Goal: Transaction & Acquisition: Subscribe to service/newsletter

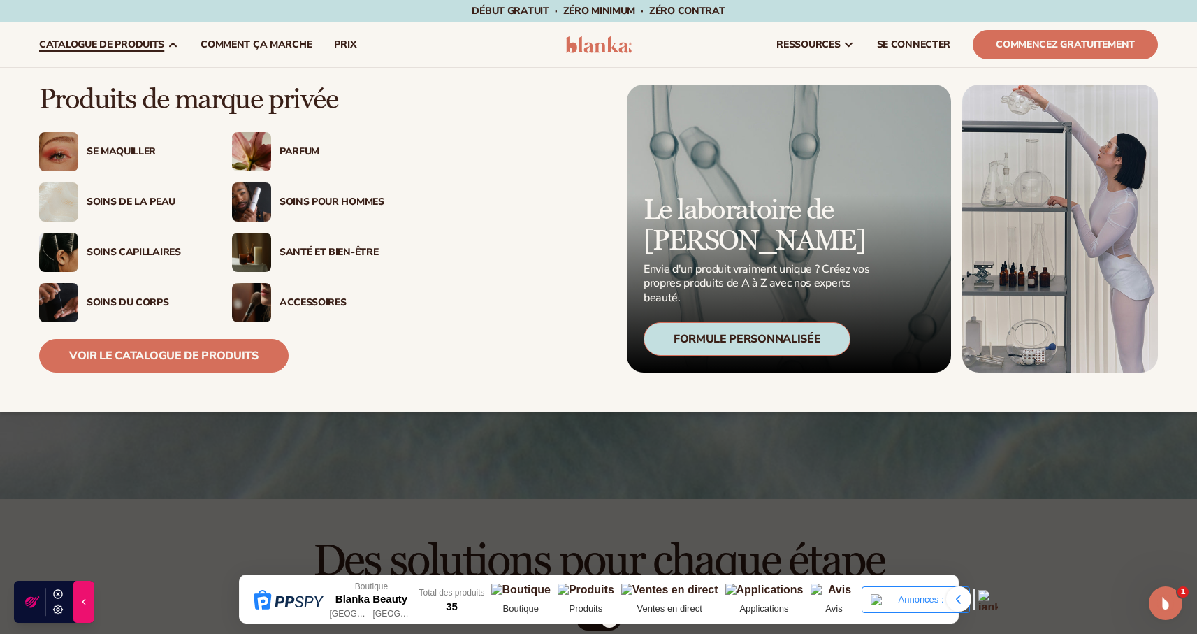
click at [122, 152] on font "Se maquiller" at bounding box center [121, 151] width 69 height 13
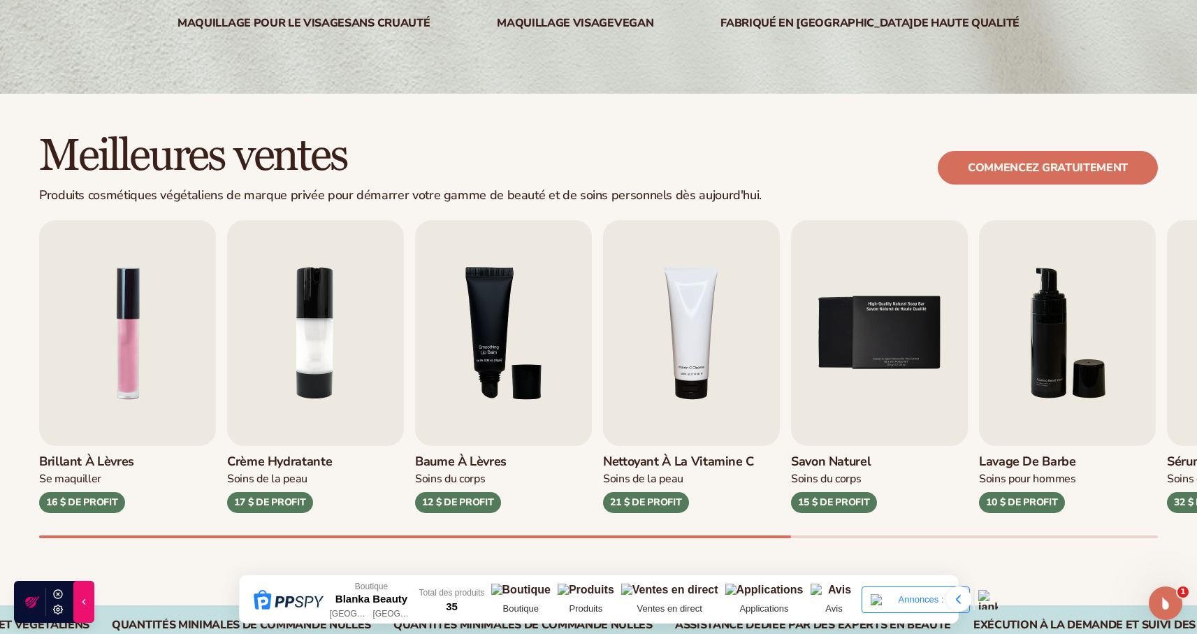
scroll to position [284, 0]
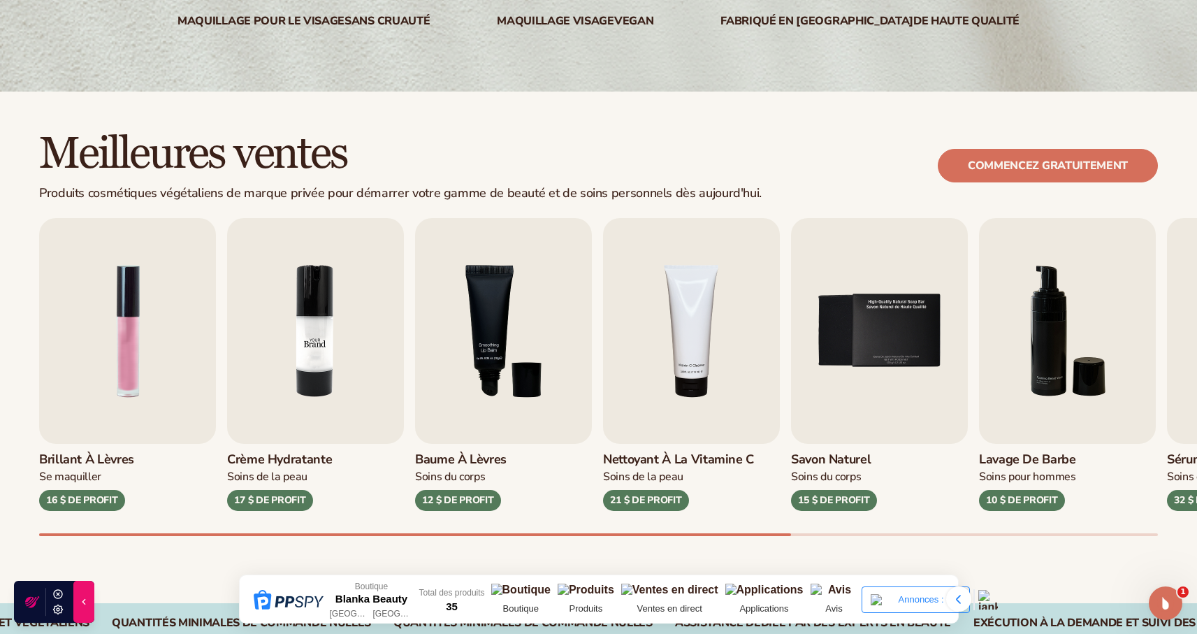
click at [308, 369] on img "2 / 9" at bounding box center [315, 331] width 177 height 226
click at [278, 496] on font "17 $ DE PROFIT" at bounding box center [269, 500] width 71 height 13
click at [310, 417] on img "2 / 9" at bounding box center [315, 331] width 177 height 226
click at [444, 370] on img "3 / 9" at bounding box center [503, 331] width 177 height 226
click at [168, 341] on img "1 / 9" at bounding box center [127, 331] width 177 height 226
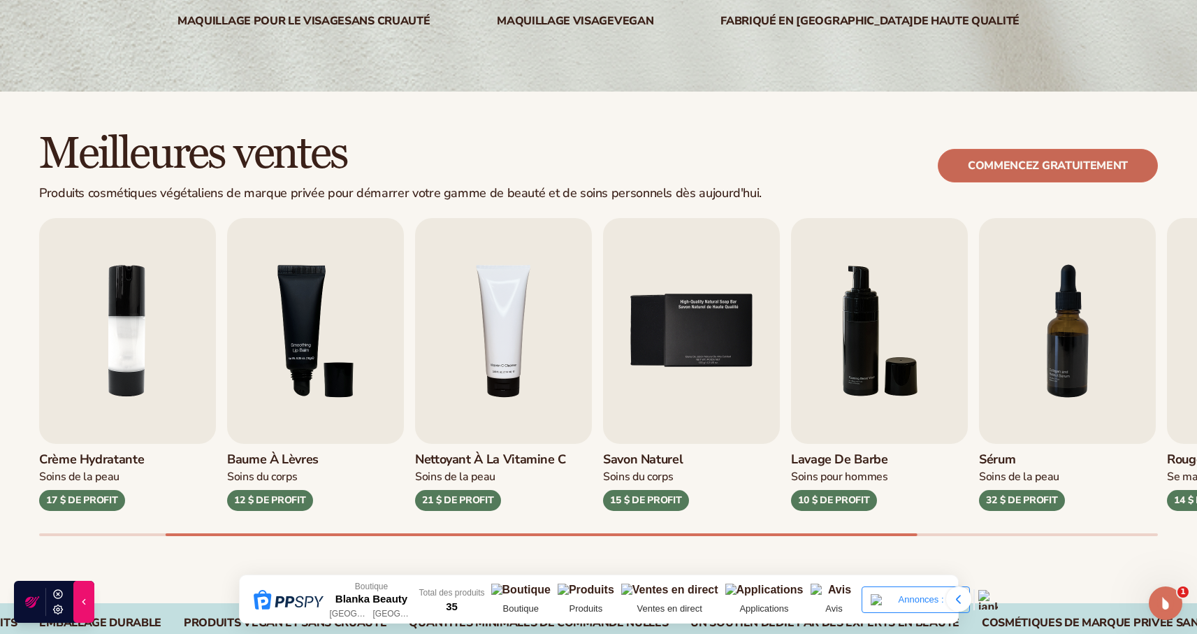
click at [1055, 171] on font "Commencez gratuitement" at bounding box center [1048, 165] width 160 height 15
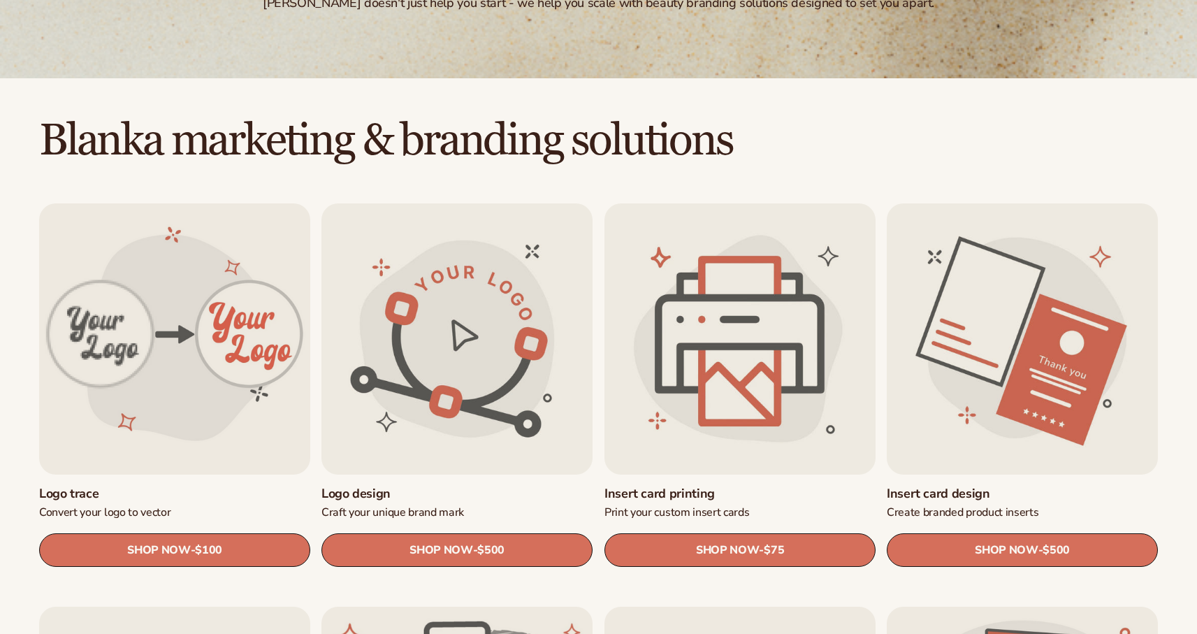
scroll to position [296, 0]
